Goal: Task Accomplishment & Management: Use online tool/utility

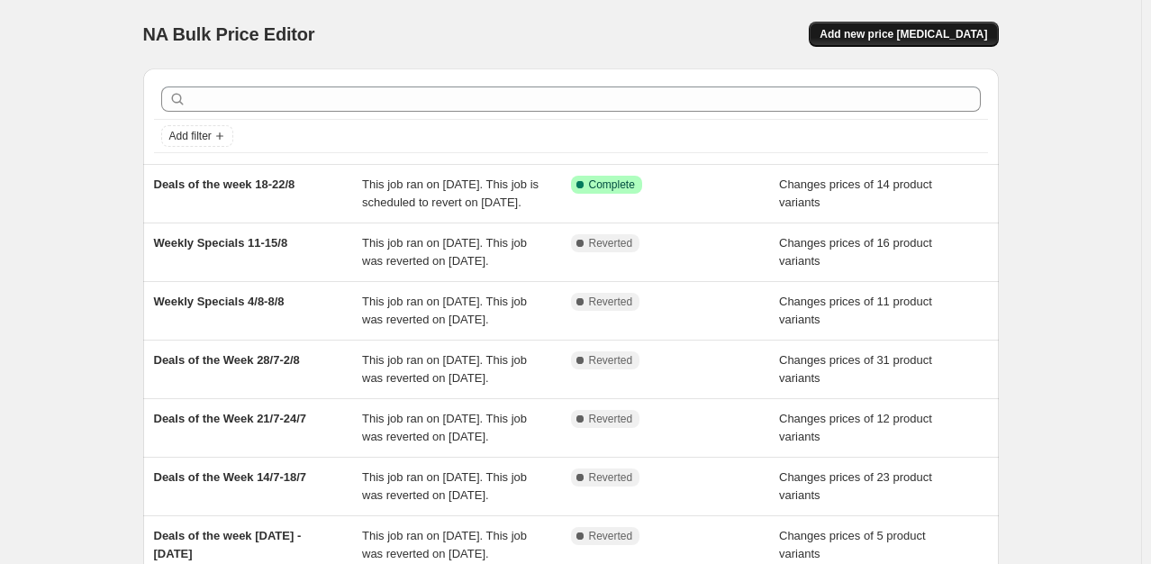
click at [879, 30] on span "Add new price [MEDICAL_DATA]" at bounding box center [902, 34] width 167 height 14
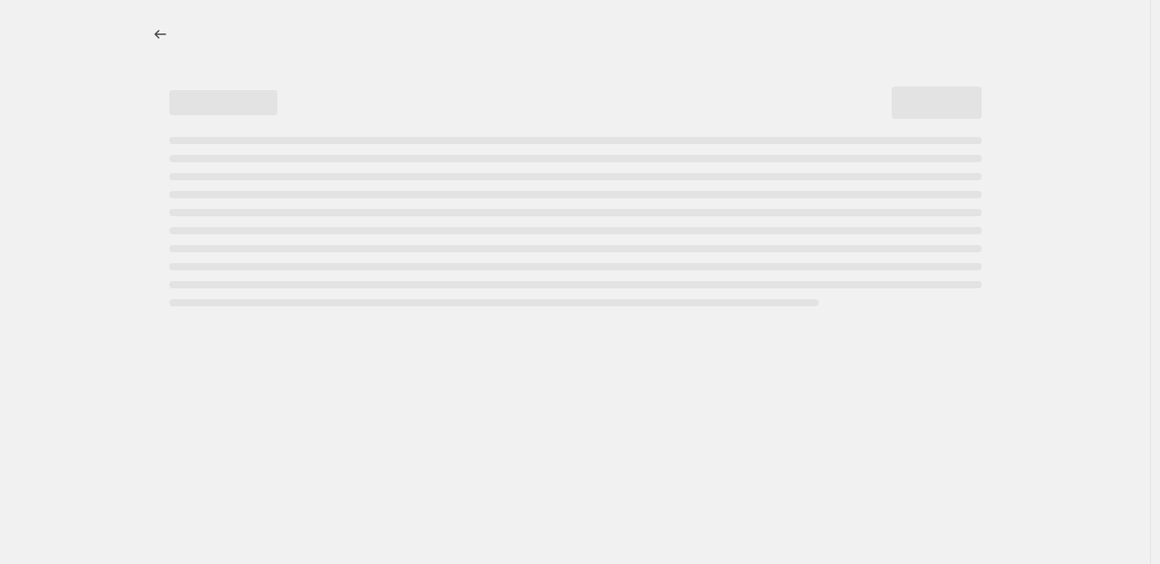
select select "percentage"
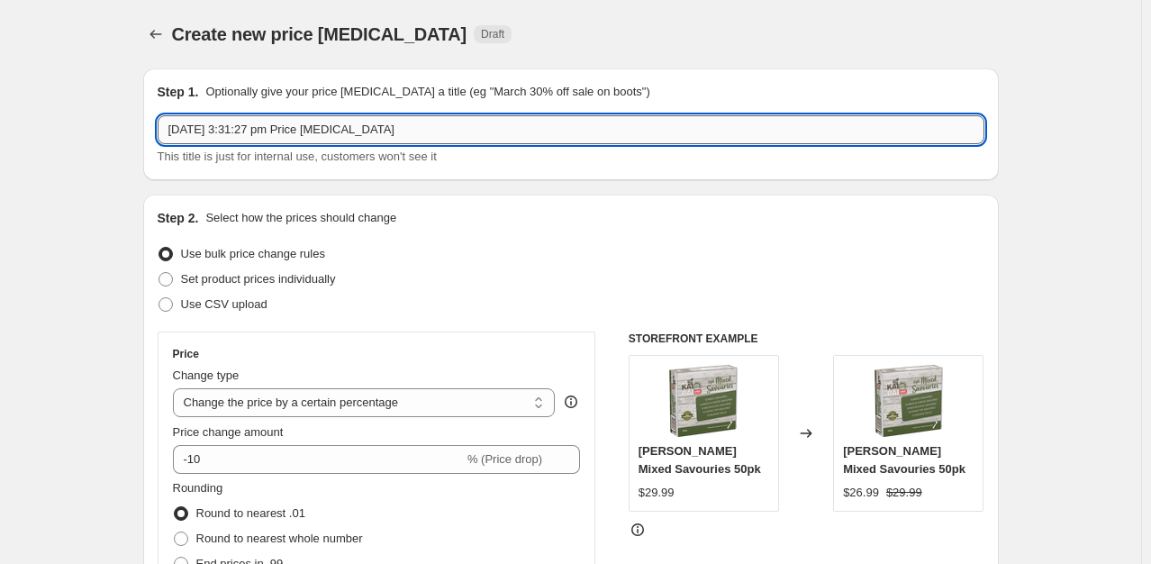
click at [338, 126] on input "[DATE] 3:31:27 pm Price [MEDICAL_DATA]" at bounding box center [571, 129] width 826 height 29
type input "Deals of the week 25-29/8"
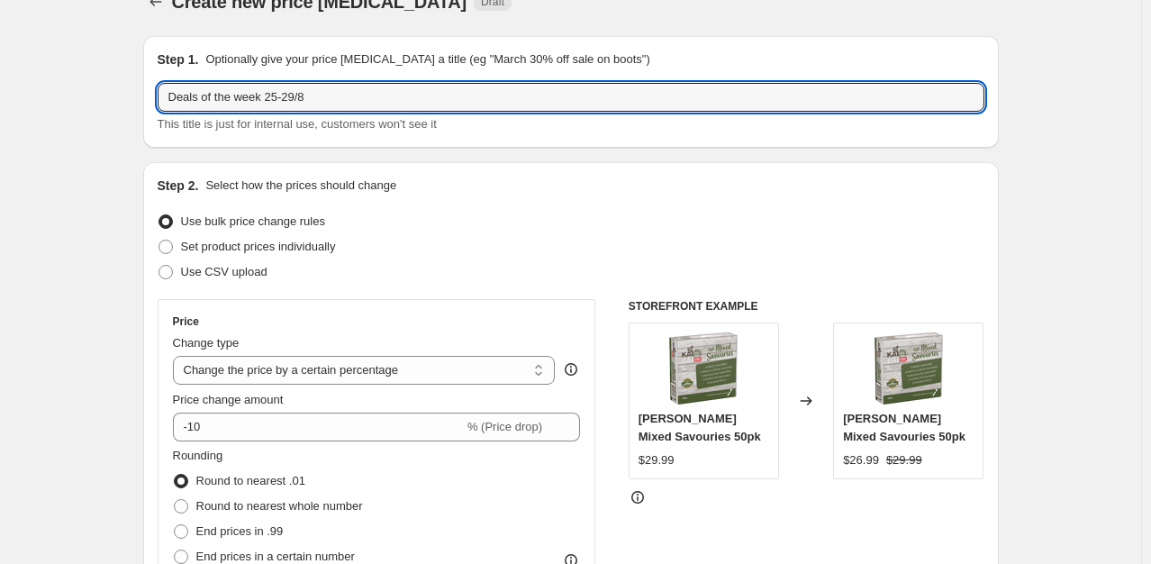
scroll to position [34, 0]
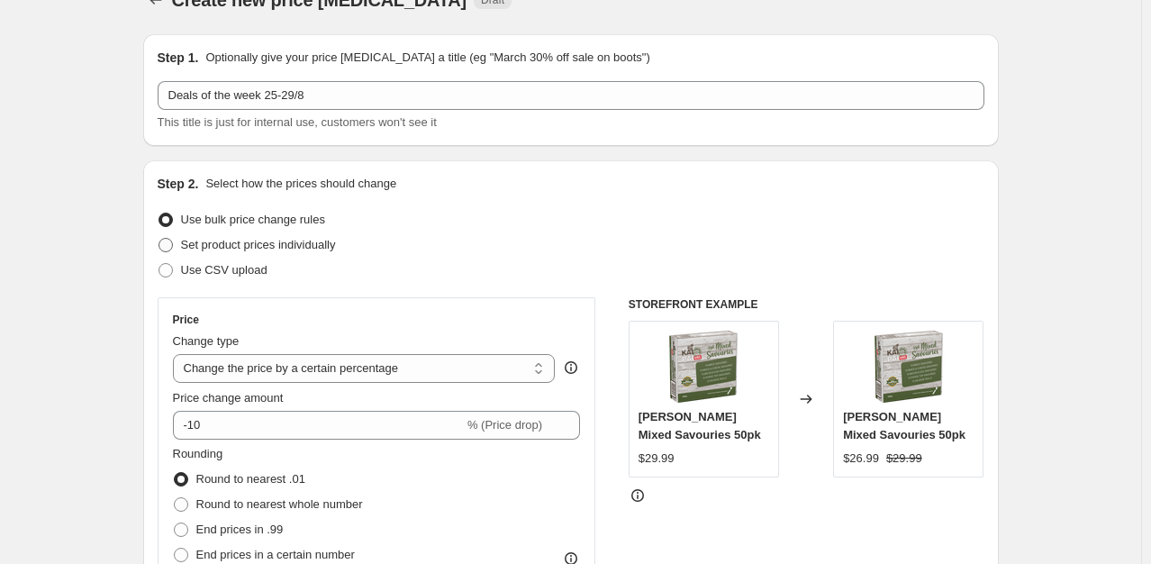
click at [311, 243] on span "Set product prices individually" at bounding box center [258, 245] width 155 height 14
click at [159, 239] on input "Set product prices individually" at bounding box center [158, 238] width 1 height 1
radio input "true"
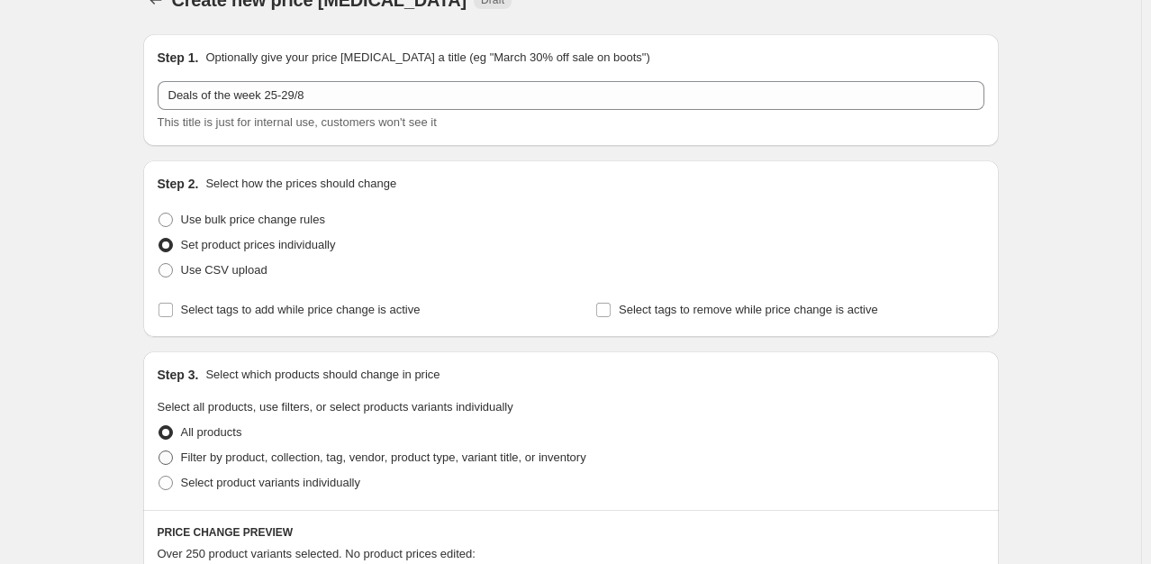
click at [194, 459] on span "Filter by product, collection, tag, vendor, product type, variant title, or inv…" at bounding box center [383, 457] width 405 height 14
click at [159, 451] on input "Filter by product, collection, tag, vendor, product type, variant title, or inv…" at bounding box center [158, 450] width 1 height 1
radio input "true"
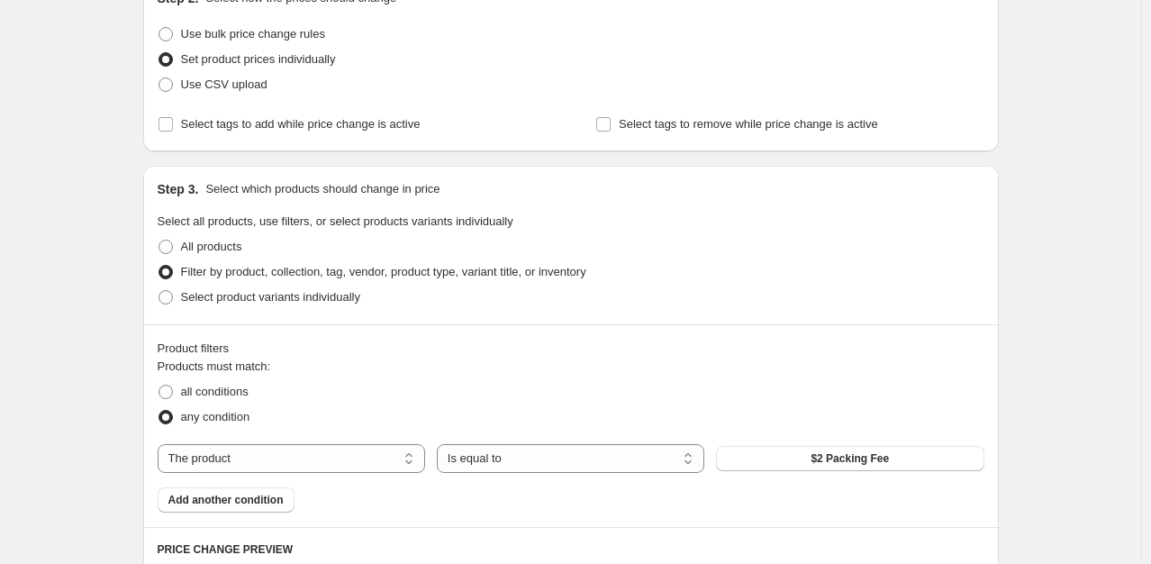
scroll to position [297, 0]
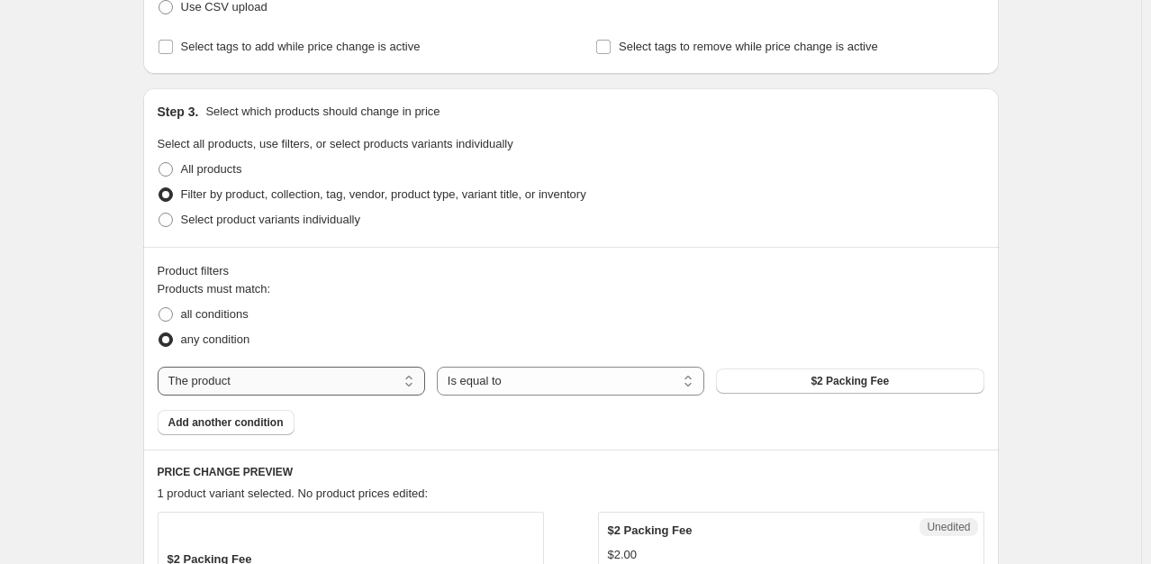
click at [414, 382] on select "The product The product's collection The product's tag The product's vendor The…" at bounding box center [291, 380] width 267 height 29
select select "collection"
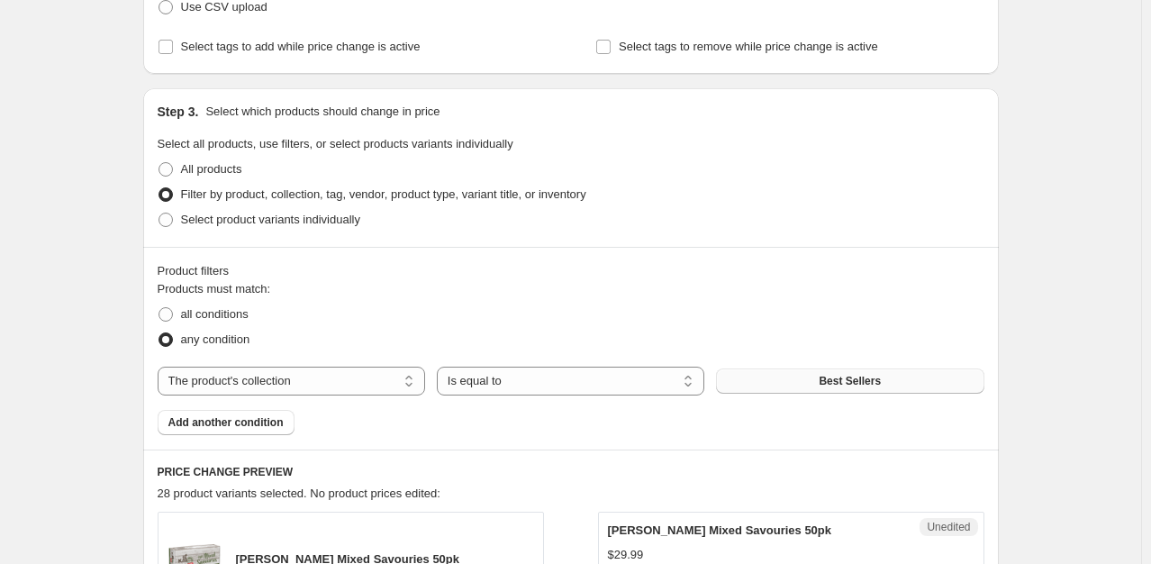
click at [813, 381] on button "Best Sellers" at bounding box center [849, 380] width 267 height 25
click at [736, 59] on label "Select tags to remove while price change is active" at bounding box center [736, 46] width 283 height 25
click at [610, 54] on input "Select tags to remove while price change is active" at bounding box center [603, 47] width 14 height 14
checkbox input "true"
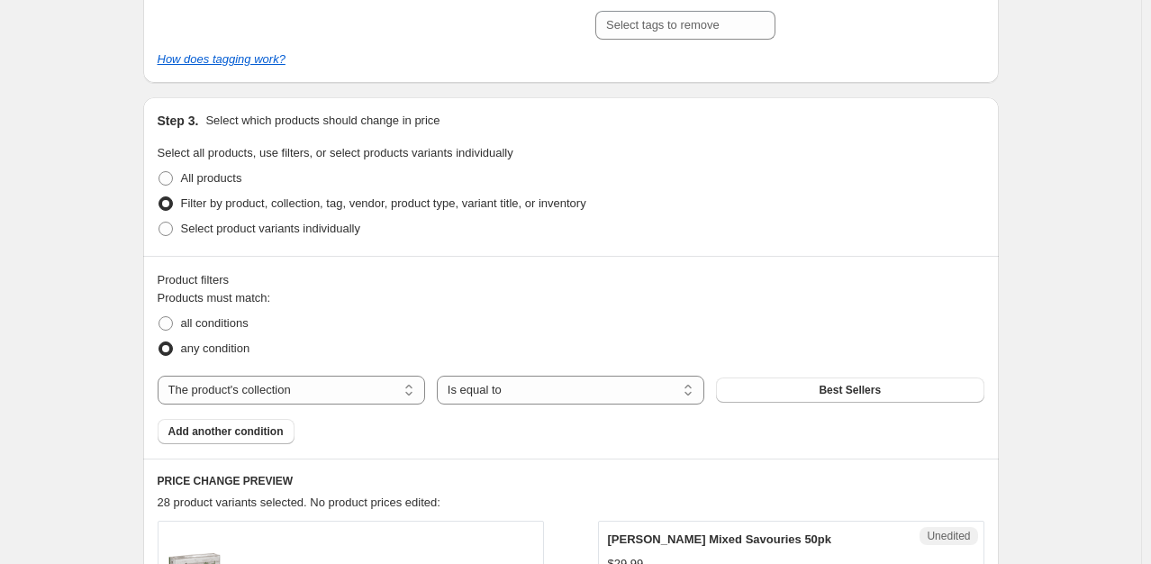
scroll to position [362, 0]
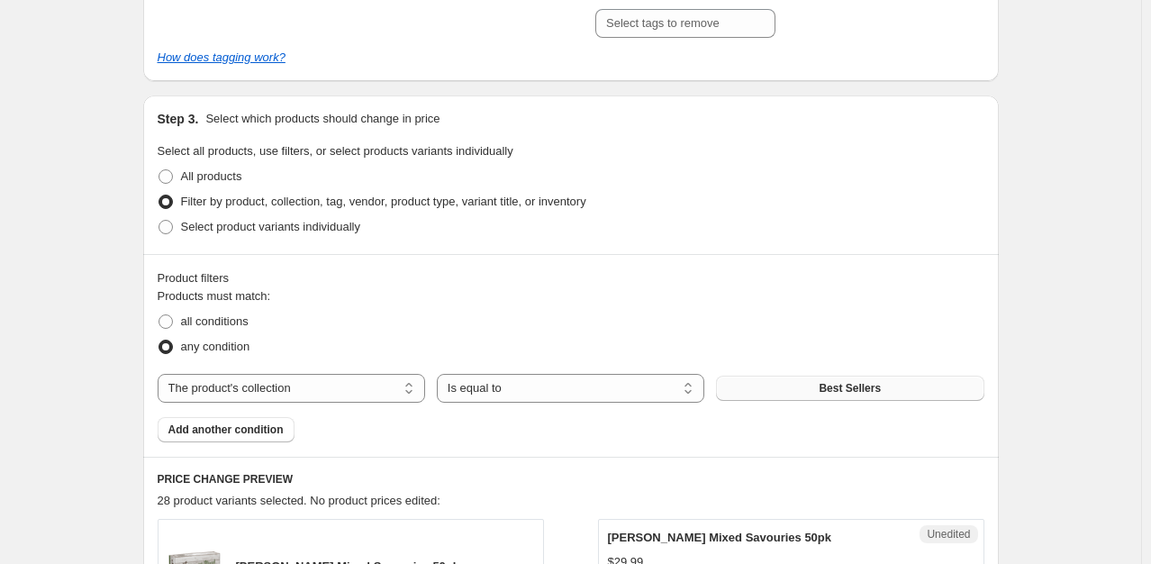
click at [797, 376] on button "Best Sellers" at bounding box center [849, 387] width 267 height 25
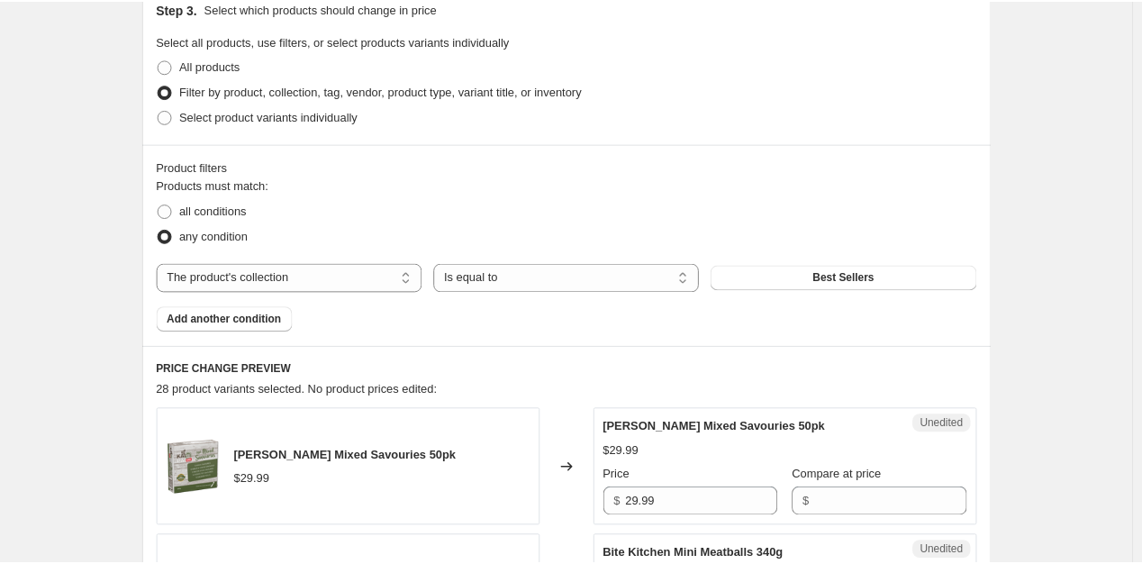
scroll to position [472, 0]
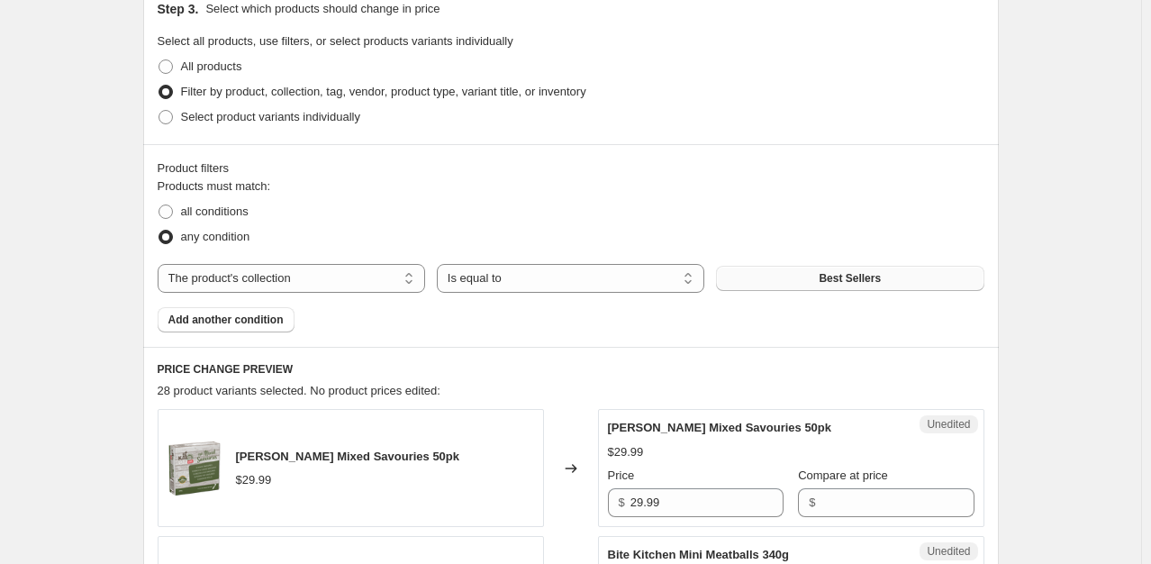
click at [850, 271] on span "Best Sellers" at bounding box center [849, 278] width 62 height 14
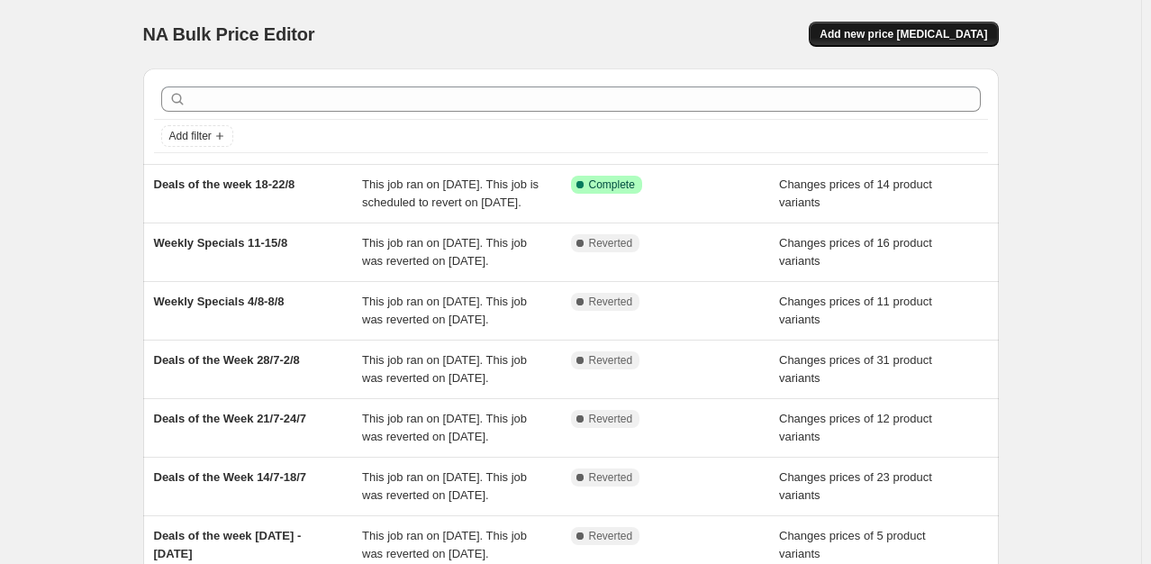
click at [879, 32] on span "Add new price [MEDICAL_DATA]" at bounding box center [902, 34] width 167 height 14
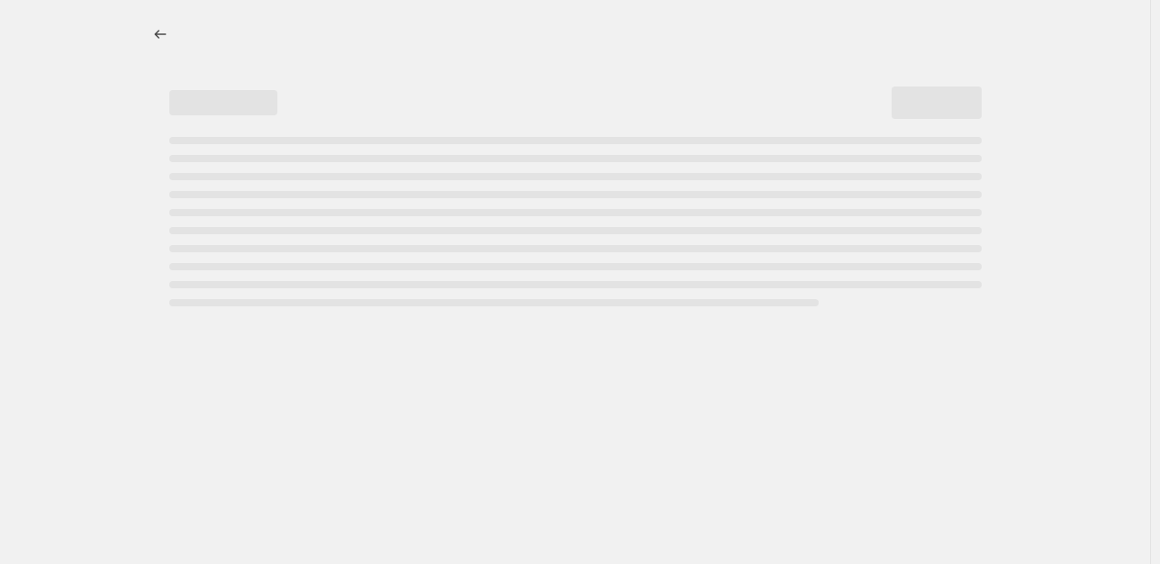
select select "percentage"
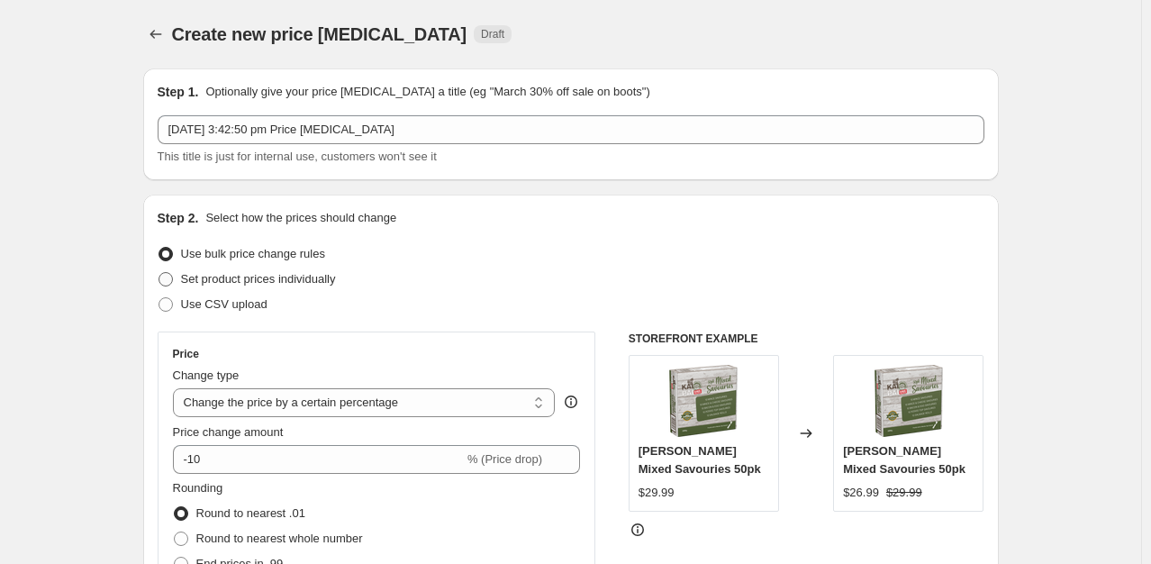
click at [276, 278] on span "Set product prices individually" at bounding box center [258, 279] width 155 height 14
click at [159, 273] on input "Set product prices individually" at bounding box center [158, 272] width 1 height 1
radio input "true"
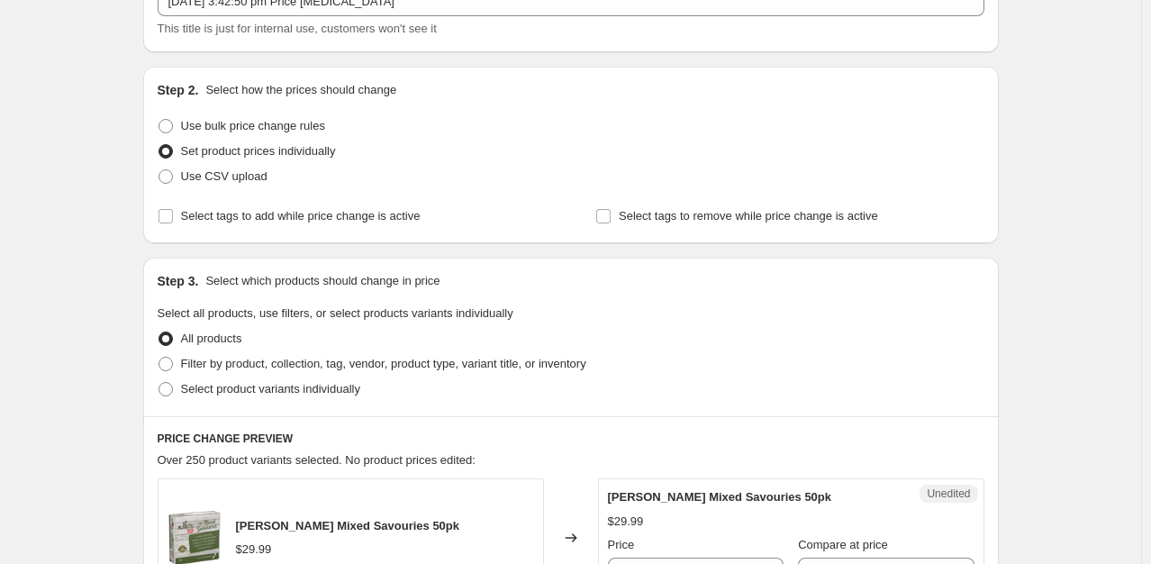
scroll to position [125, 0]
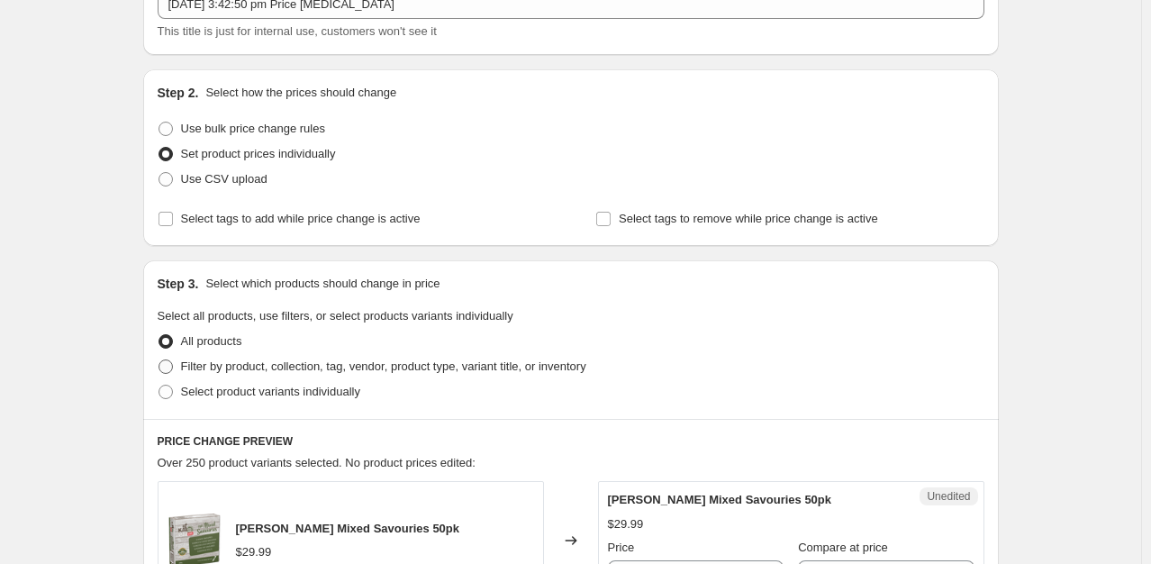
click at [253, 365] on span "Filter by product, collection, tag, vendor, product type, variant title, or inv…" at bounding box center [383, 366] width 405 height 14
click at [159, 360] on input "Filter by product, collection, tag, vendor, product type, variant title, or inv…" at bounding box center [158, 359] width 1 height 1
radio input "true"
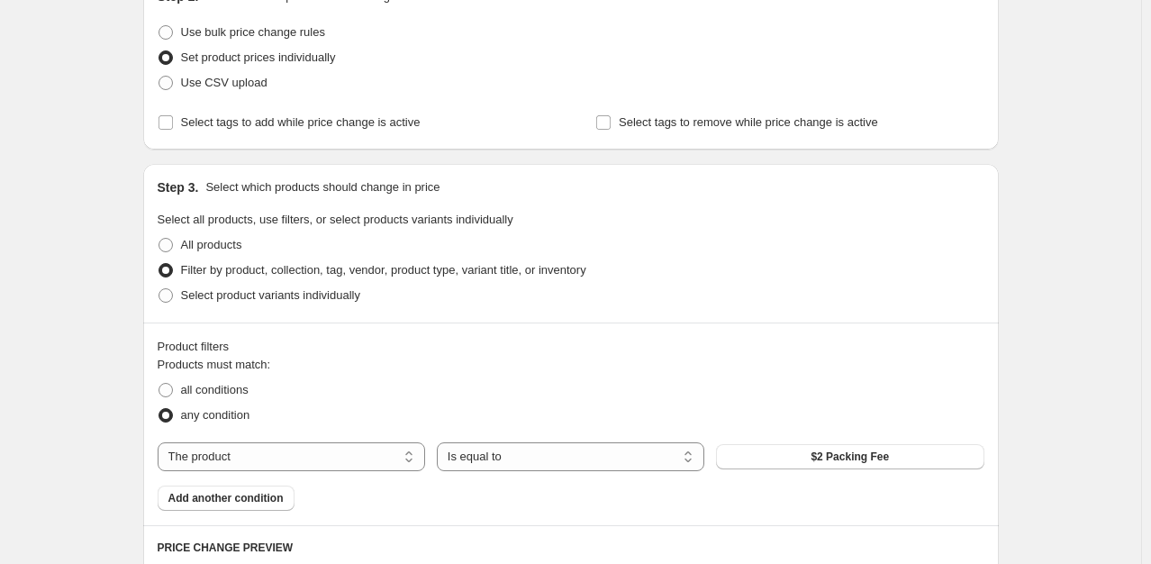
scroll to position [220, 0]
click at [409, 461] on select "The product The product's collection The product's tag The product's vendor The…" at bounding box center [291, 458] width 267 height 29
select select "collection"
click at [775, 451] on button "Best Sellers" at bounding box center [849, 458] width 267 height 25
click at [609, 124] on input "Select tags to remove while price change is active" at bounding box center [603, 124] width 14 height 14
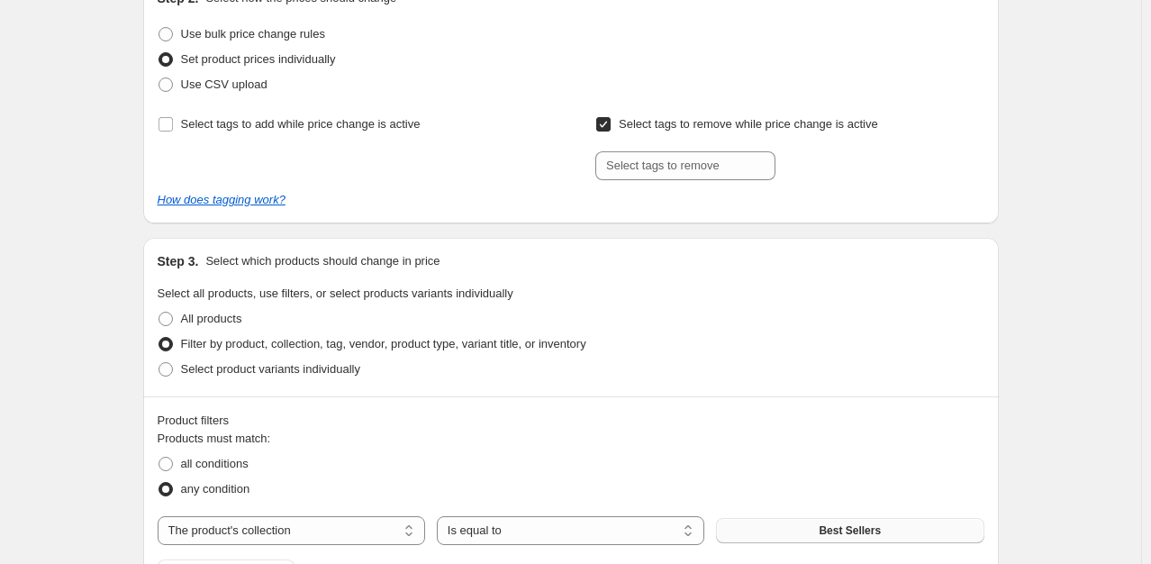
click at [823, 518] on button "Best Sellers" at bounding box center [849, 530] width 267 height 25
click at [605, 122] on input "Select tags to remove while price change is active" at bounding box center [603, 124] width 14 height 14
checkbox input "false"
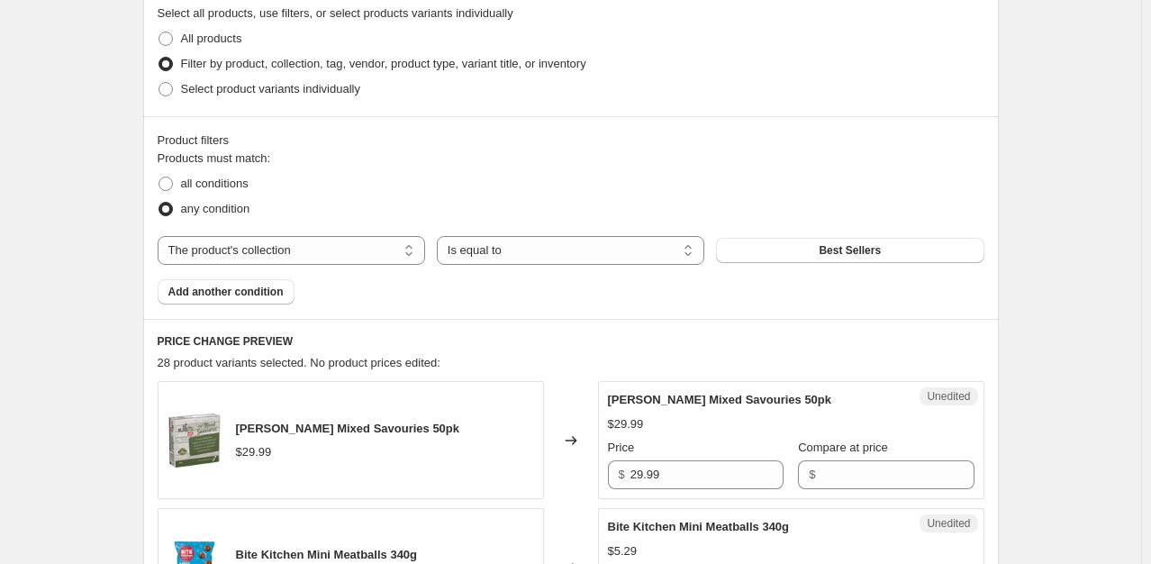
scroll to position [456, 0]
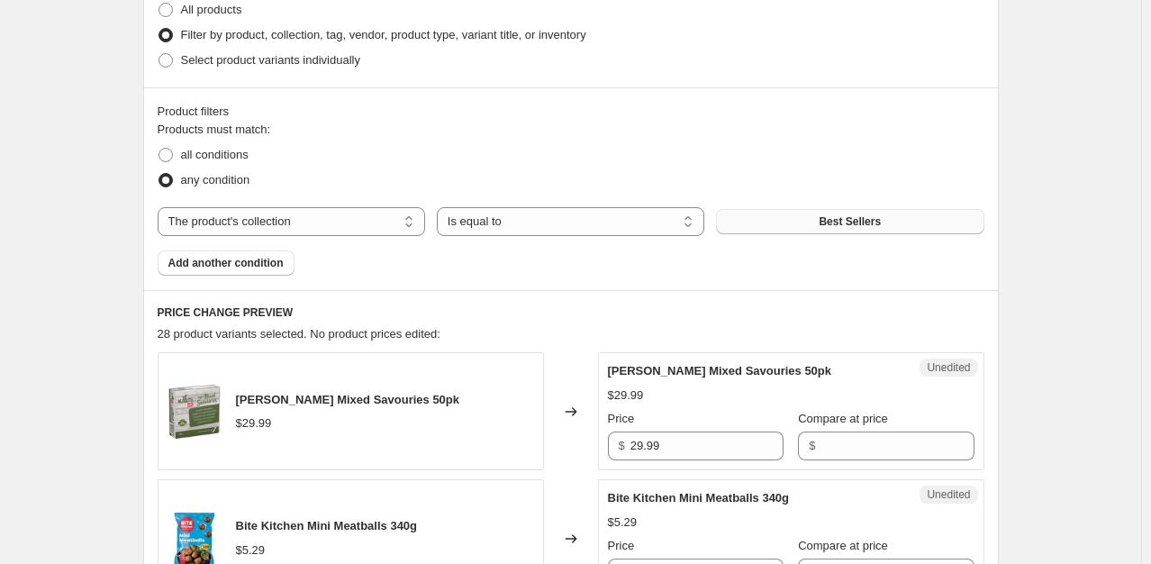
click at [780, 221] on button "Best Sellers" at bounding box center [849, 221] width 267 height 25
